Goal: Task Accomplishment & Management: Manage account settings

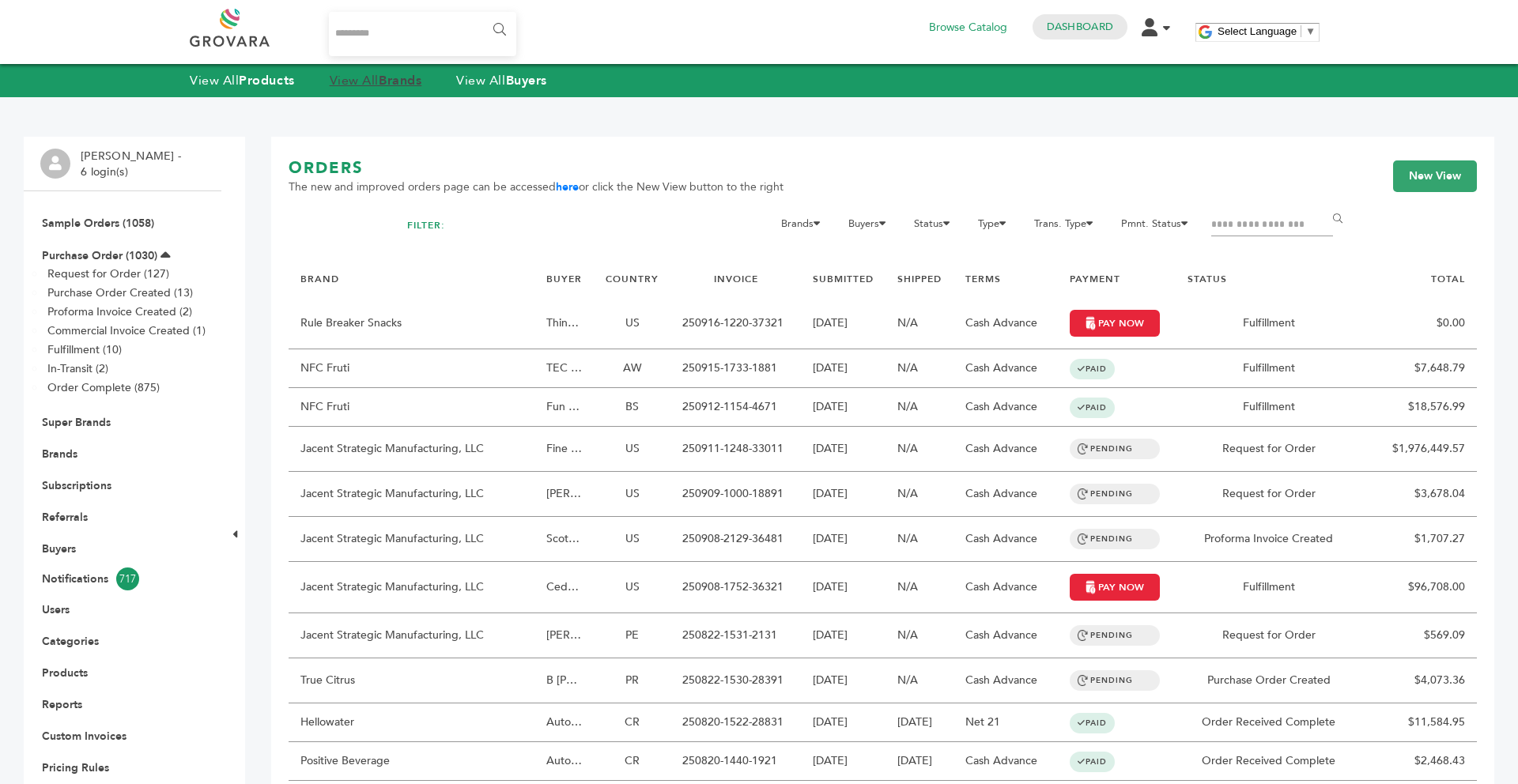
click at [398, 80] on strong "Brands" at bounding box center [400, 81] width 43 height 18
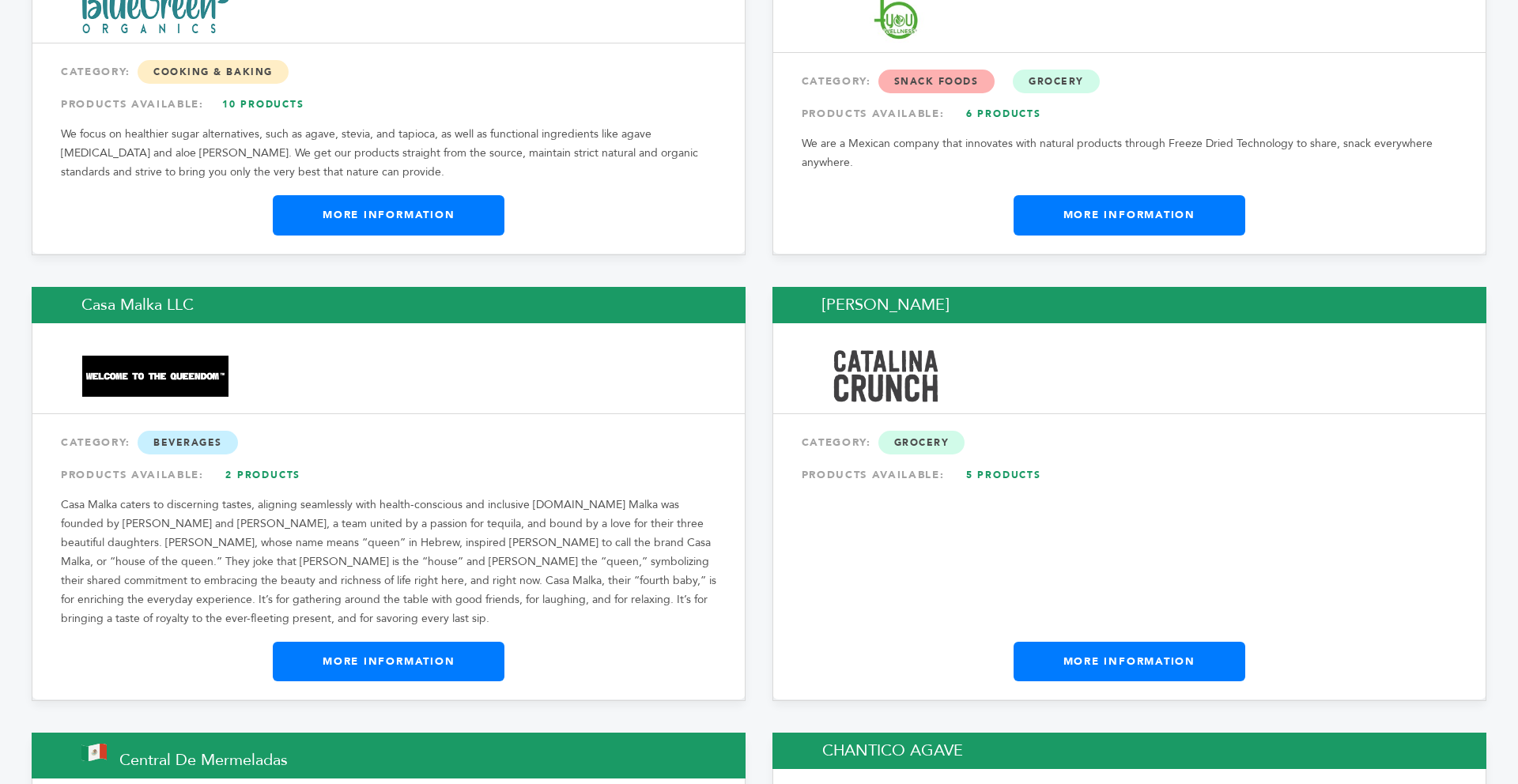
scroll to position [5446, 0]
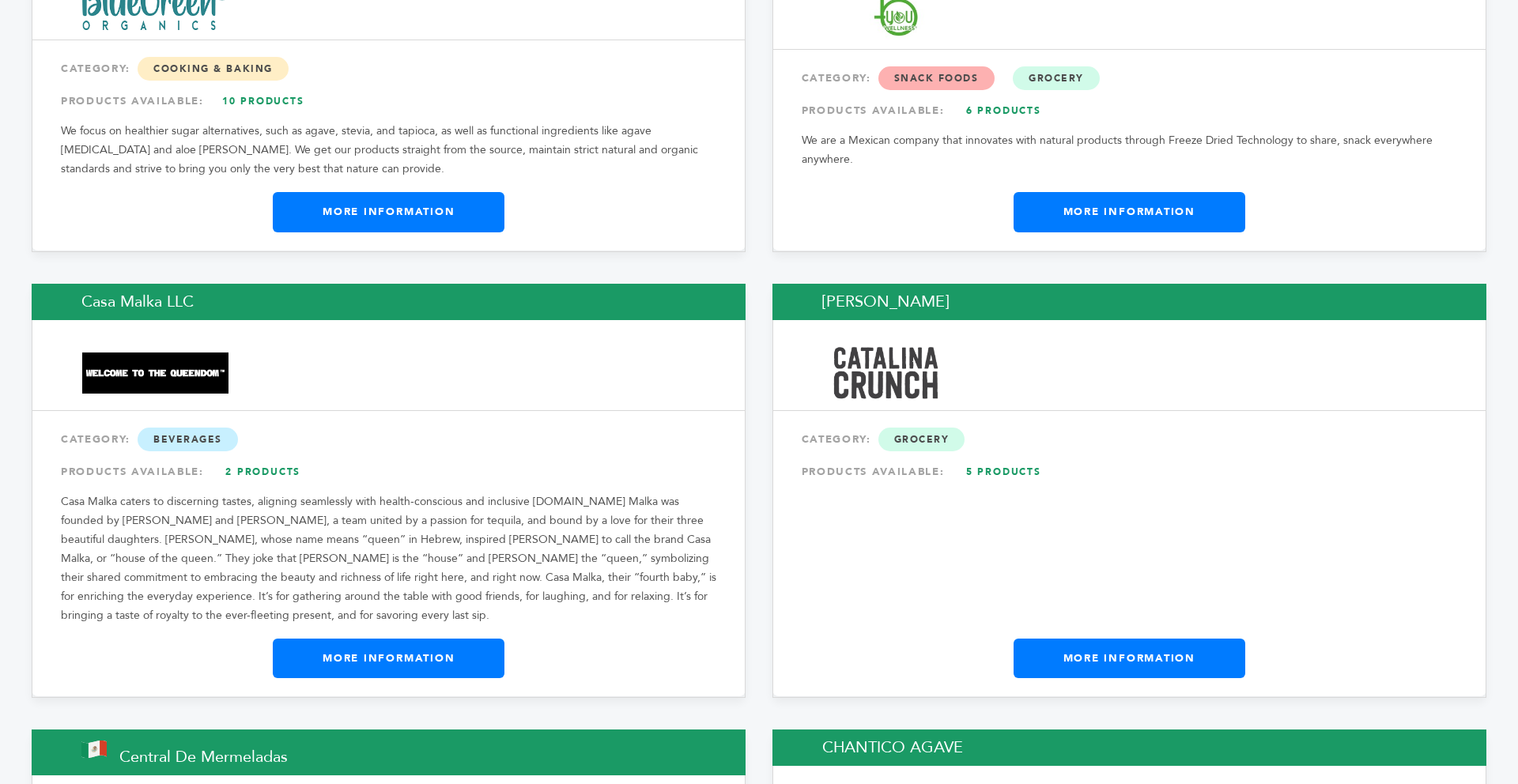
click at [1062, 638] on link "More Information" at bounding box center [1129, 658] width 232 height 39
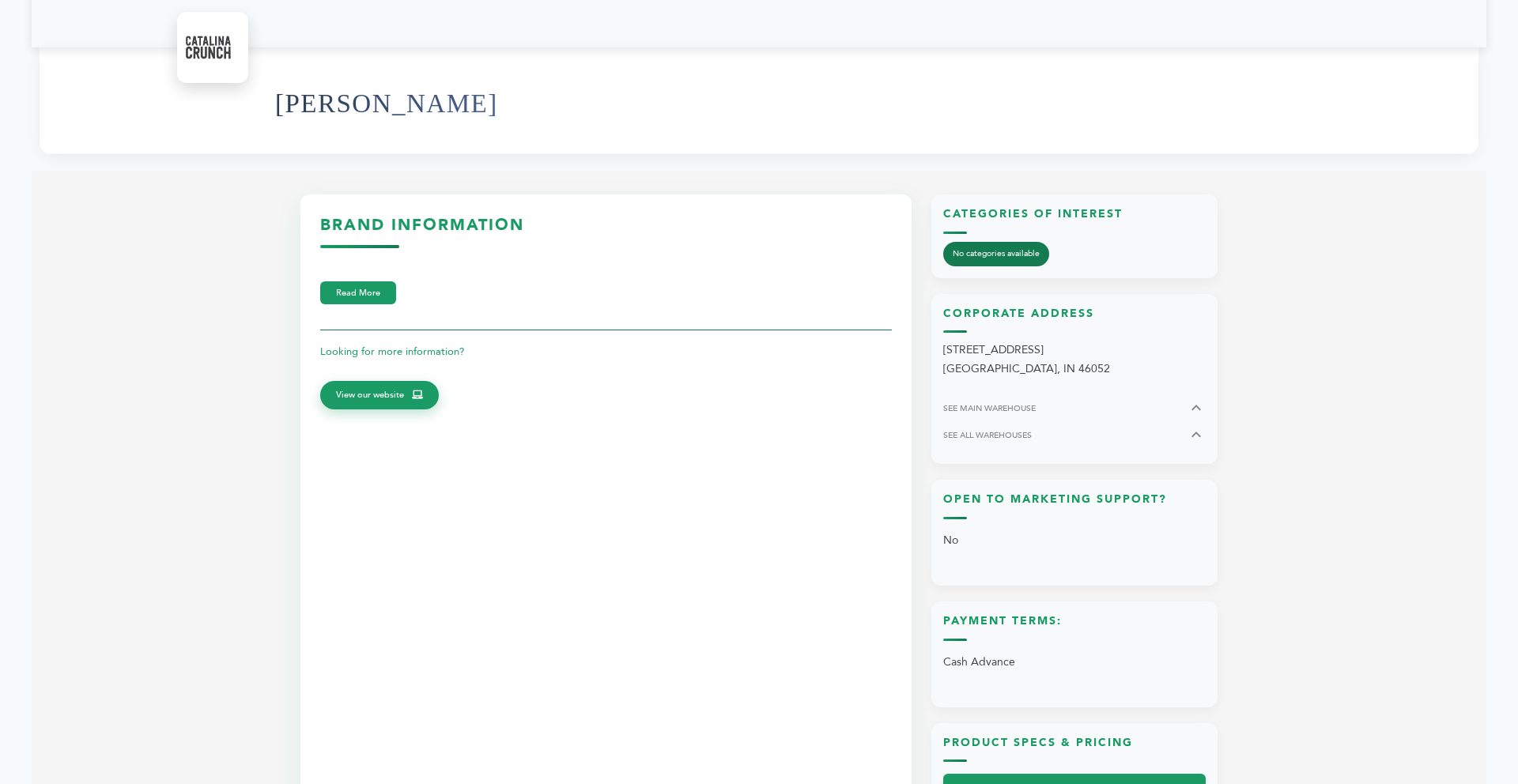
scroll to position [569, 0]
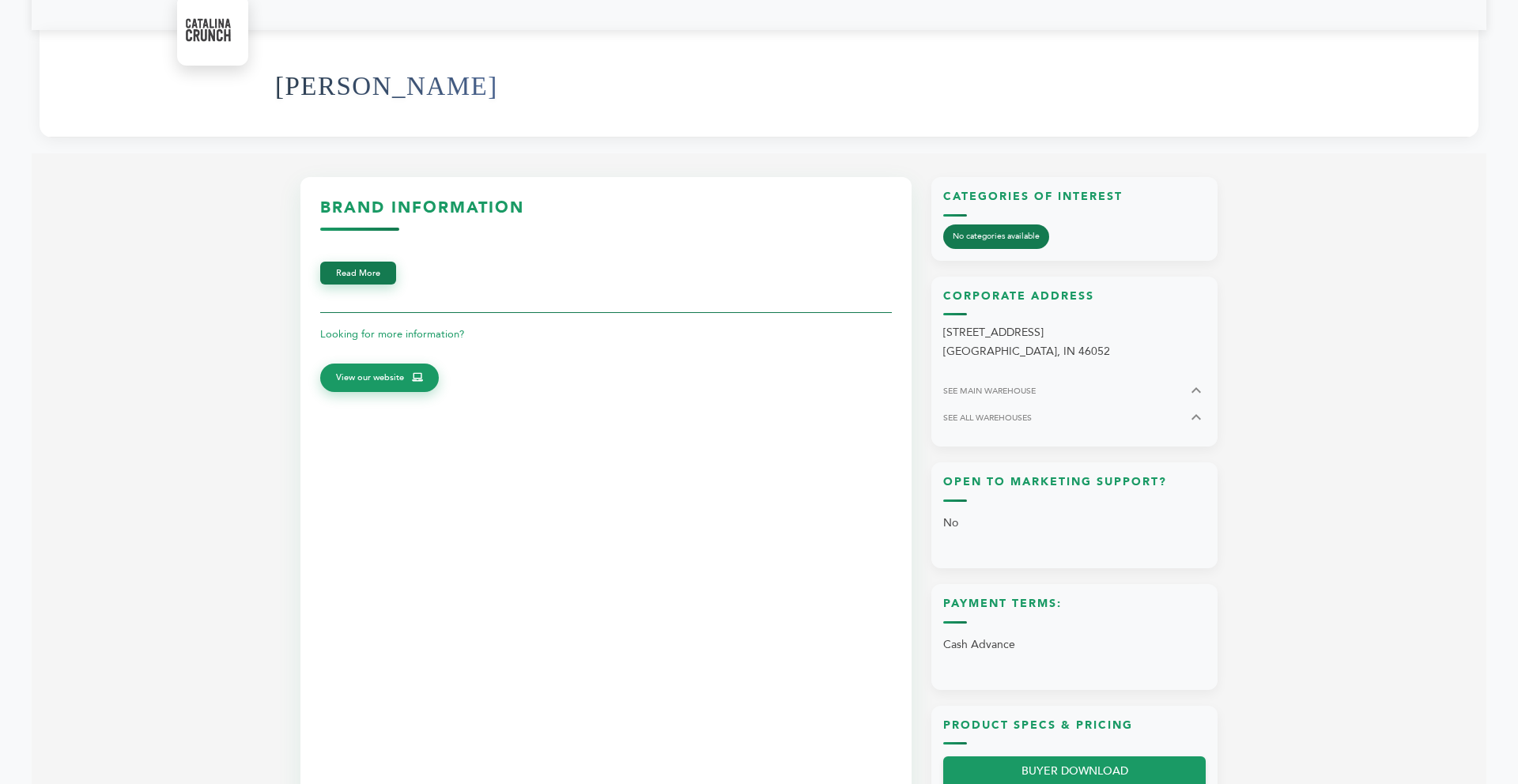
click at [374, 286] on div "Brand Information Read More Looking for more information? View our website" at bounding box center [605, 301] width 571 height 209
click at [368, 274] on button "Read More" at bounding box center [358, 272] width 76 height 22
click at [386, 279] on button "Read Less" at bounding box center [356, 272] width 72 height 22
click at [383, 373] on span "View our website" at bounding box center [369, 375] width 67 height 15
click at [363, 372] on span "View our website" at bounding box center [369, 375] width 67 height 15
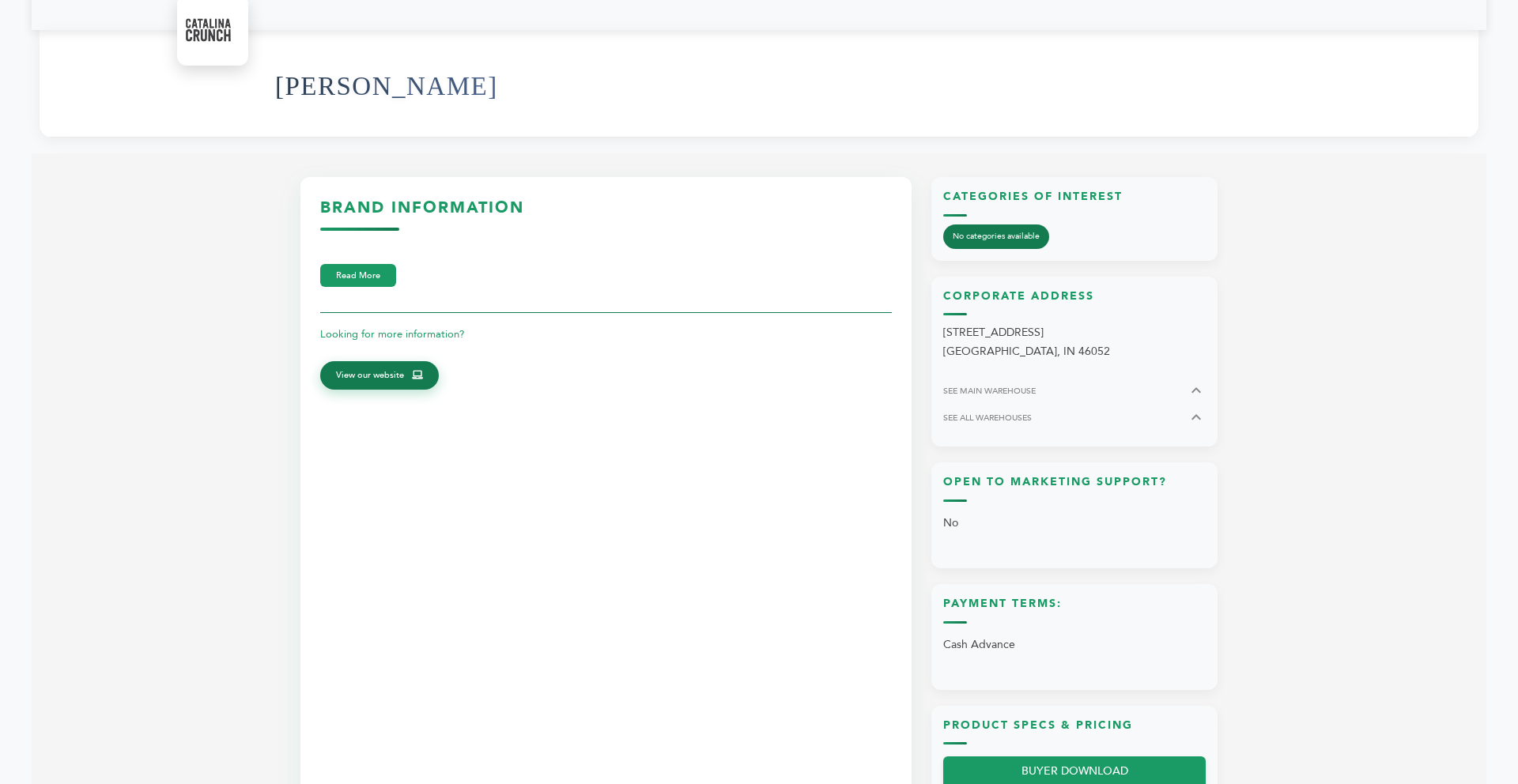
click at [404, 389] on div "Looking for more information? View our website" at bounding box center [605, 359] width 571 height 94
click at [404, 375] on link "View our website" at bounding box center [379, 374] width 118 height 28
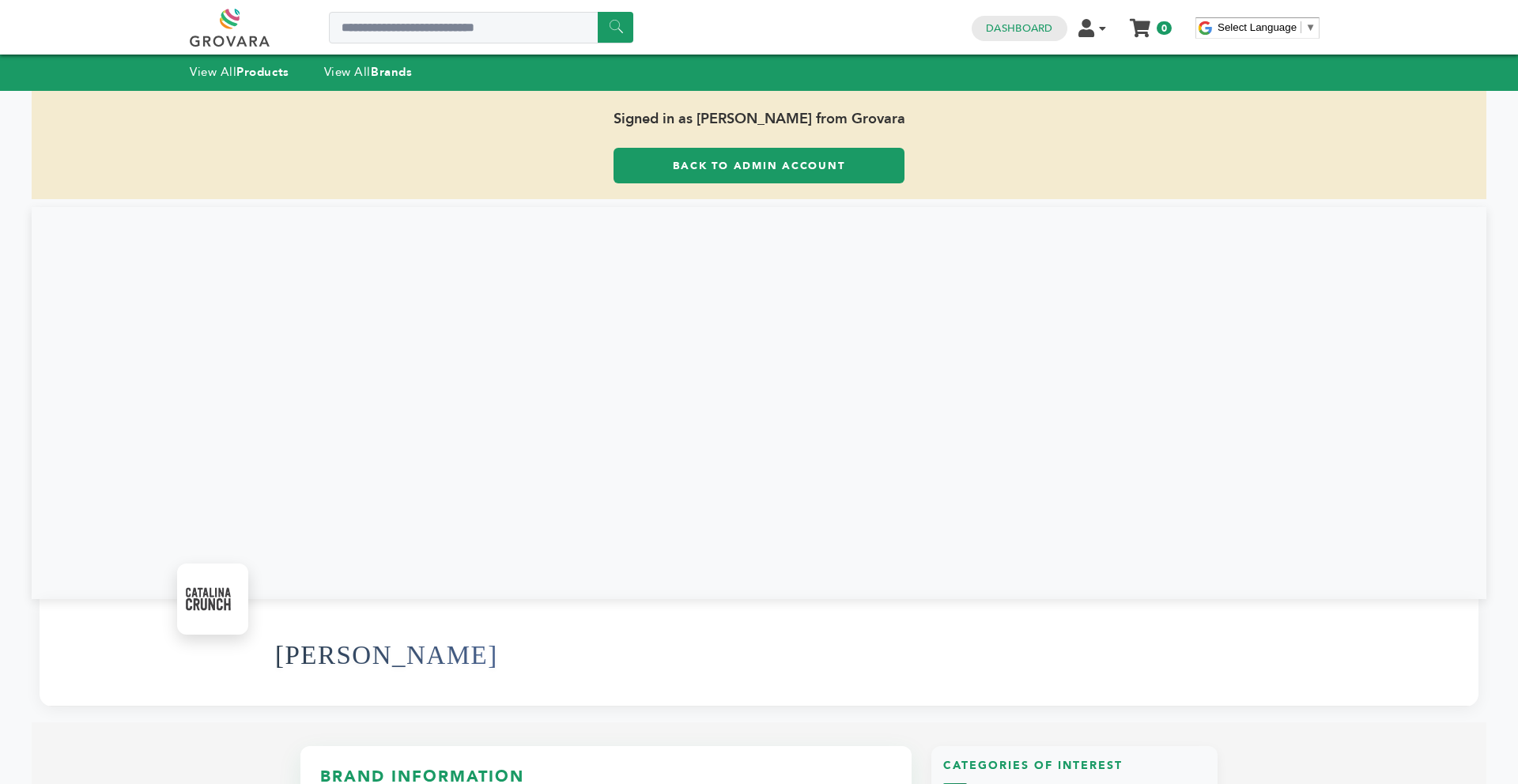
click at [706, 172] on link "Back to Admin Account" at bounding box center [758, 165] width 290 height 35
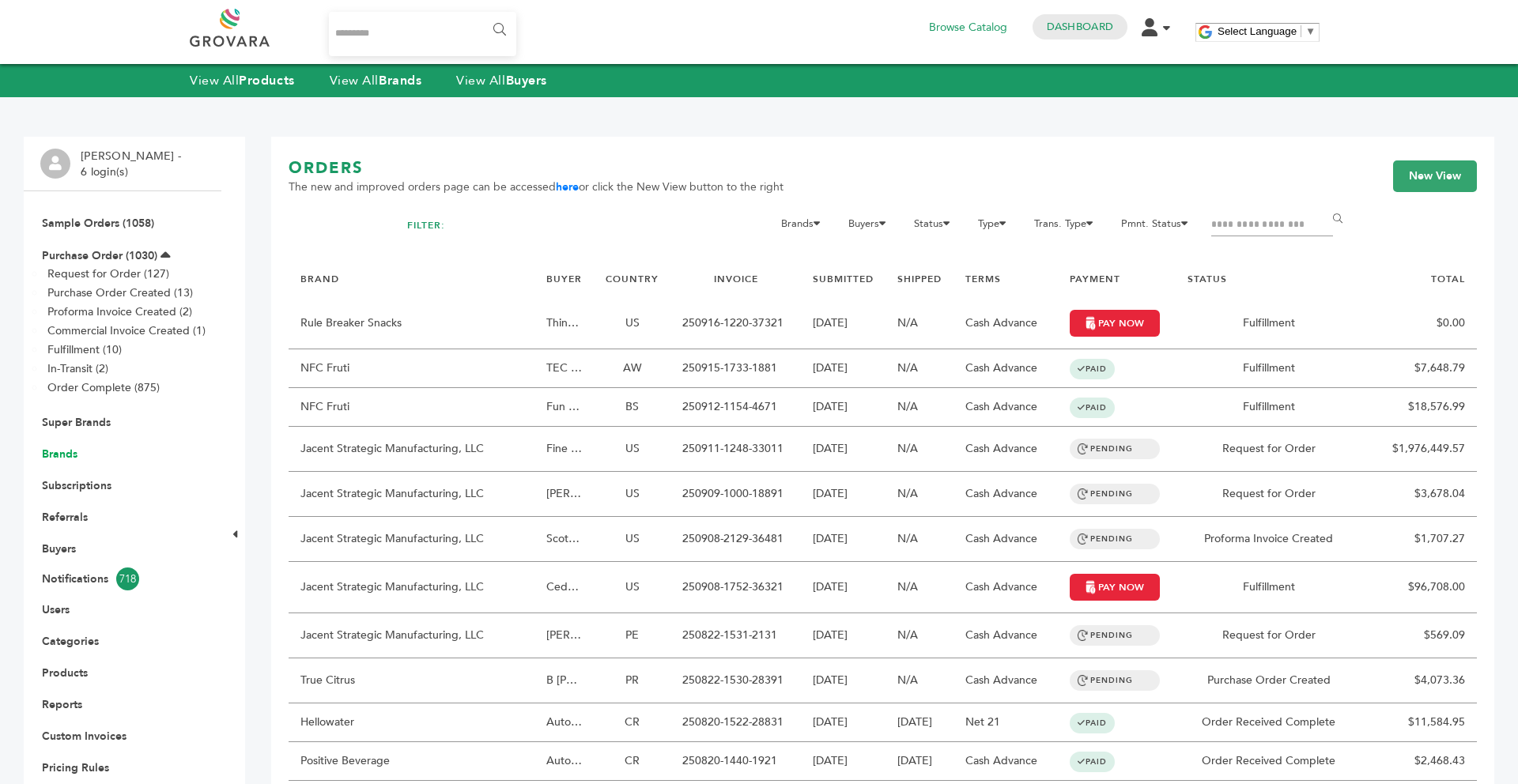
click at [68, 456] on link "Brands" at bounding box center [60, 454] width 35 height 15
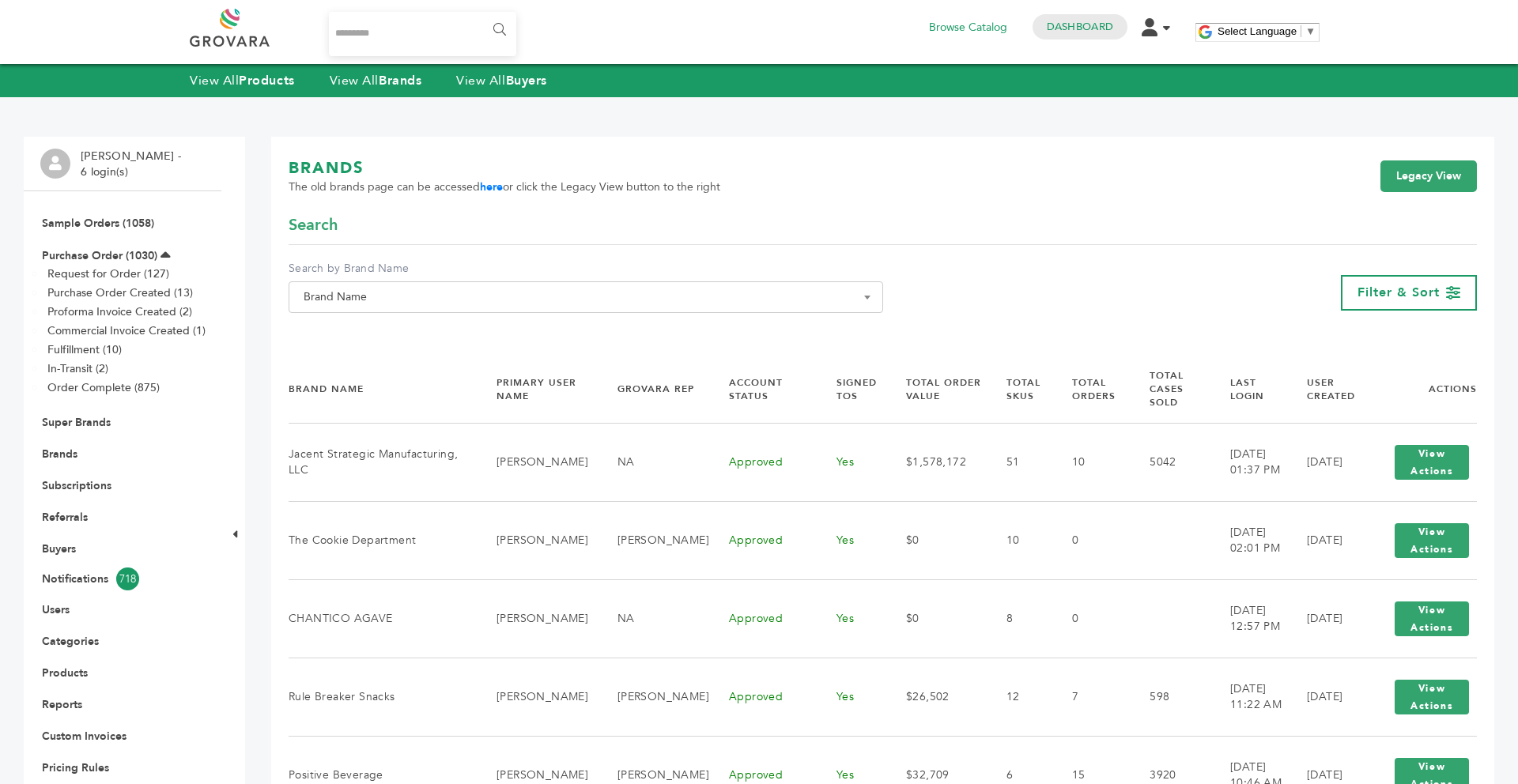
click at [842, 300] on span "Brand Name" at bounding box center [586, 297] width 577 height 22
click at [773, 335] on input "Search" at bounding box center [586, 326] width 587 height 20
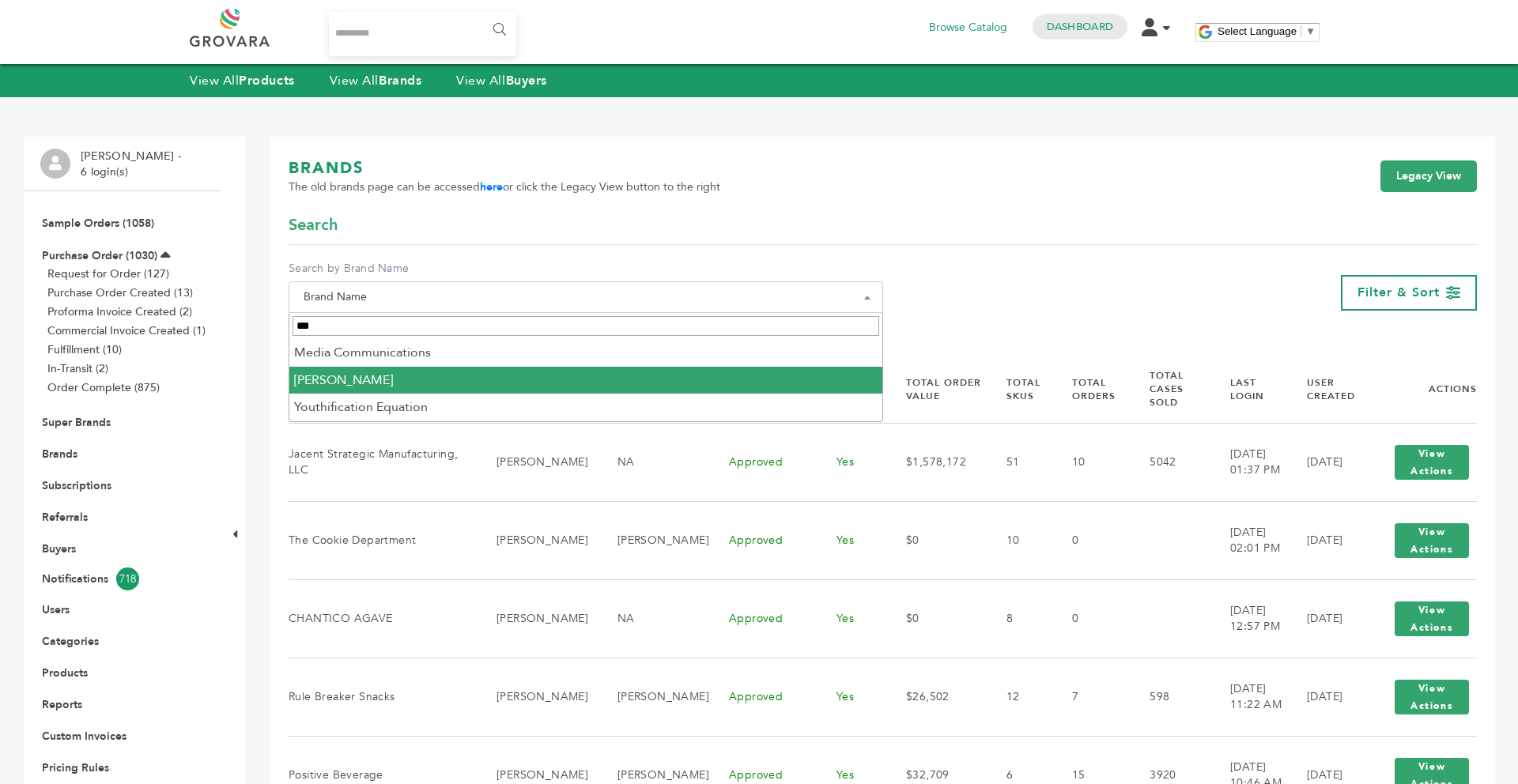
type input "***"
select select "**********"
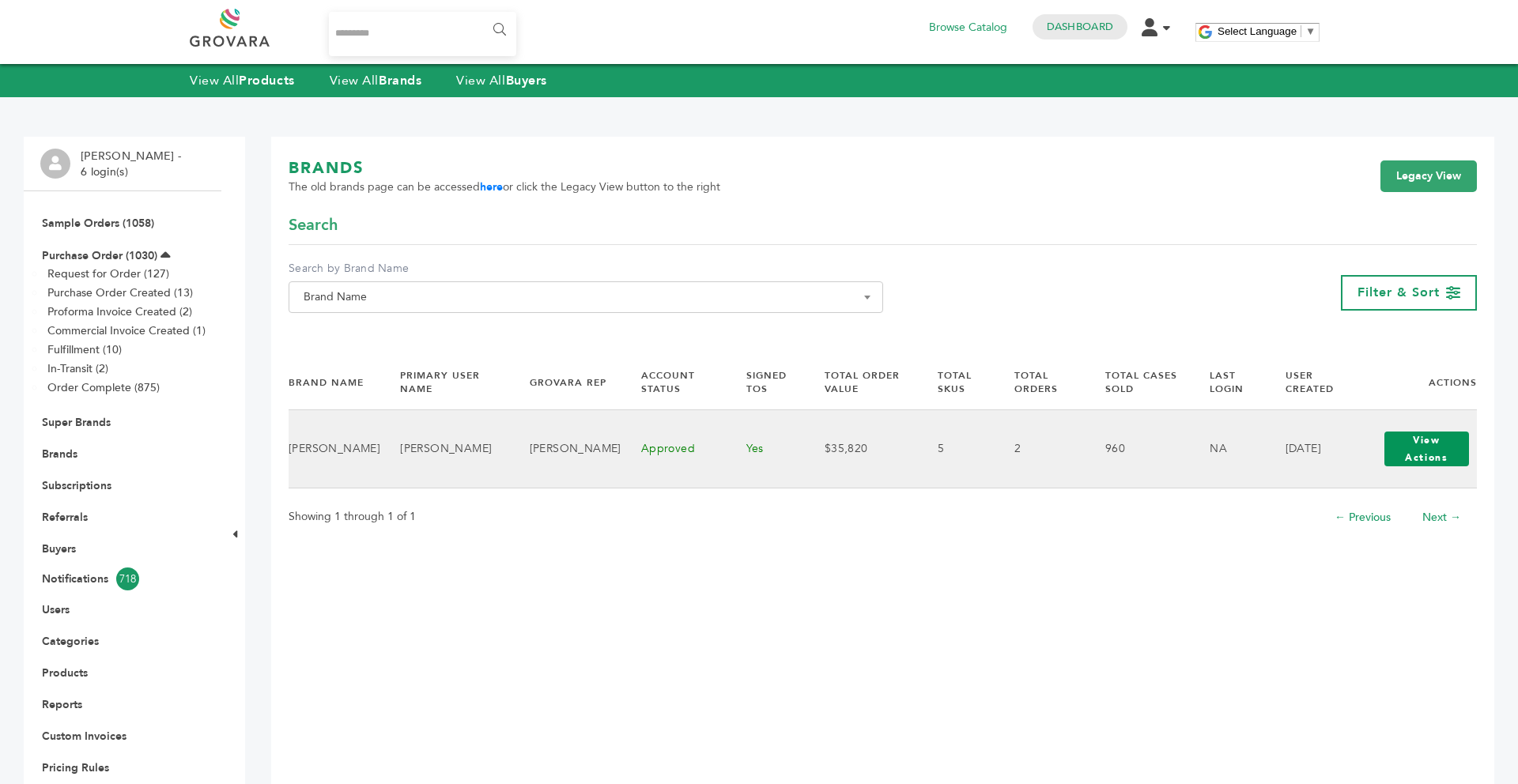
click at [1450, 441] on button "View Actions" at bounding box center [1426, 449] width 85 height 35
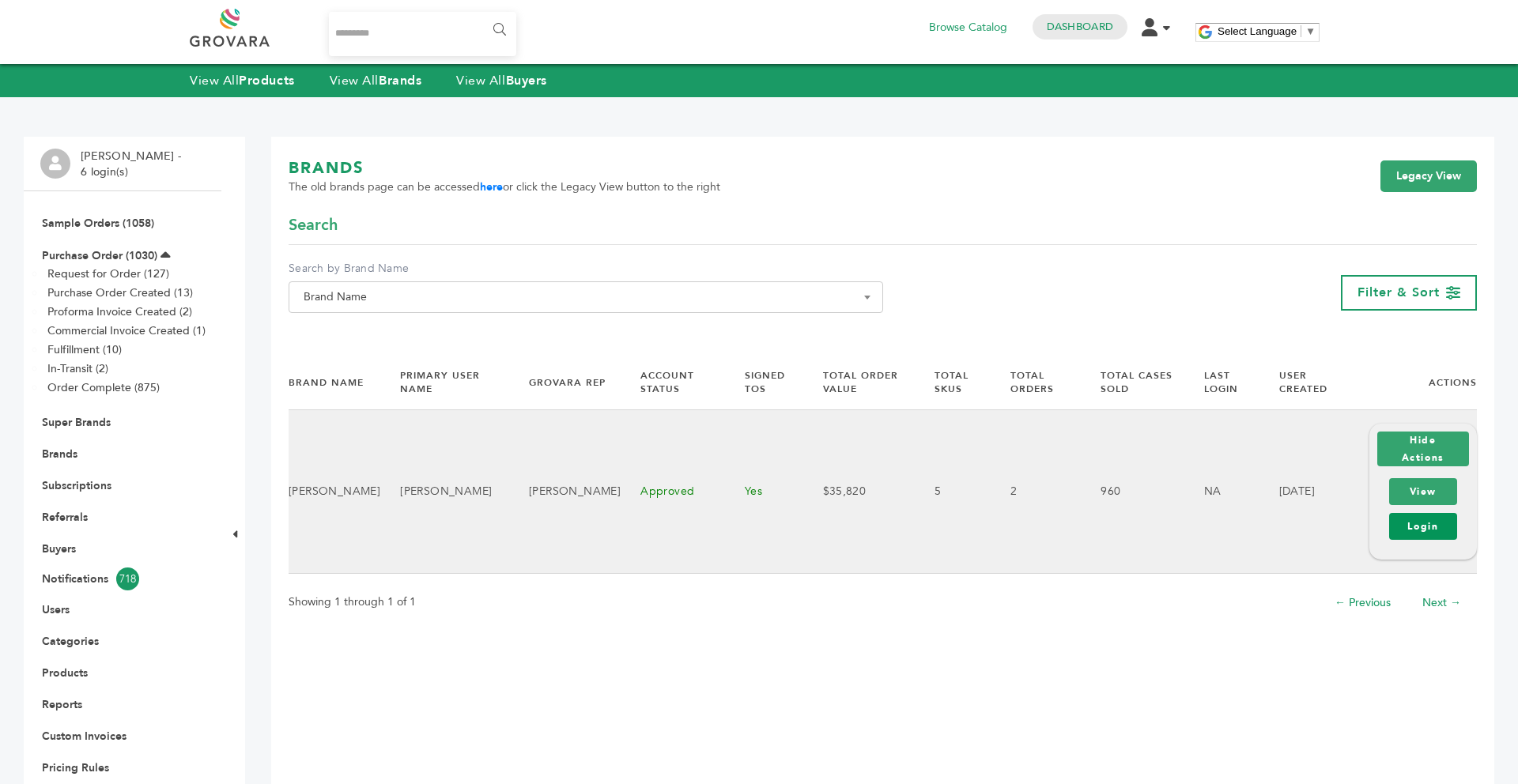
click at [1418, 520] on link "Login" at bounding box center [1422, 525] width 67 height 26
